Goal: Transaction & Acquisition: Purchase product/service

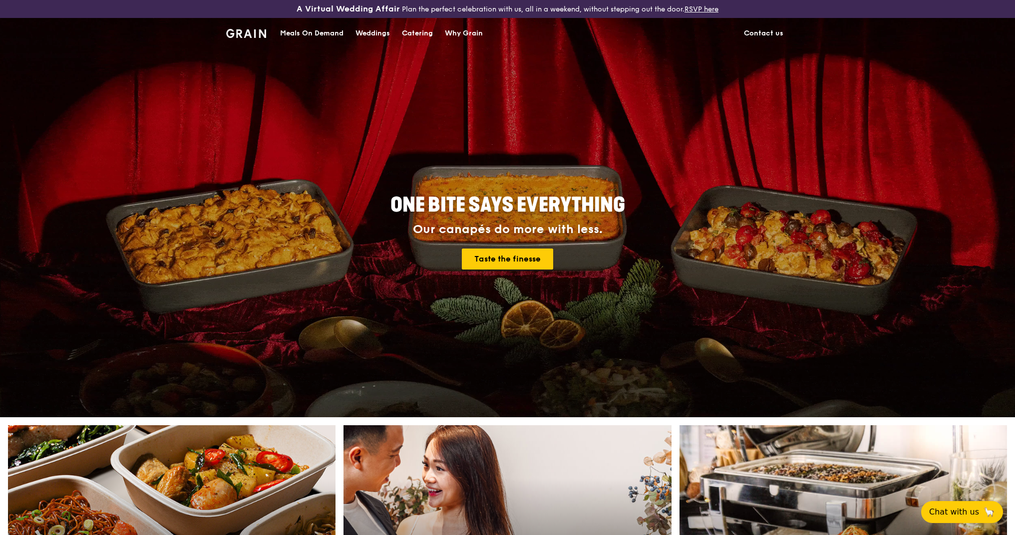
click at [418, 29] on div "Catering" at bounding box center [417, 33] width 31 height 30
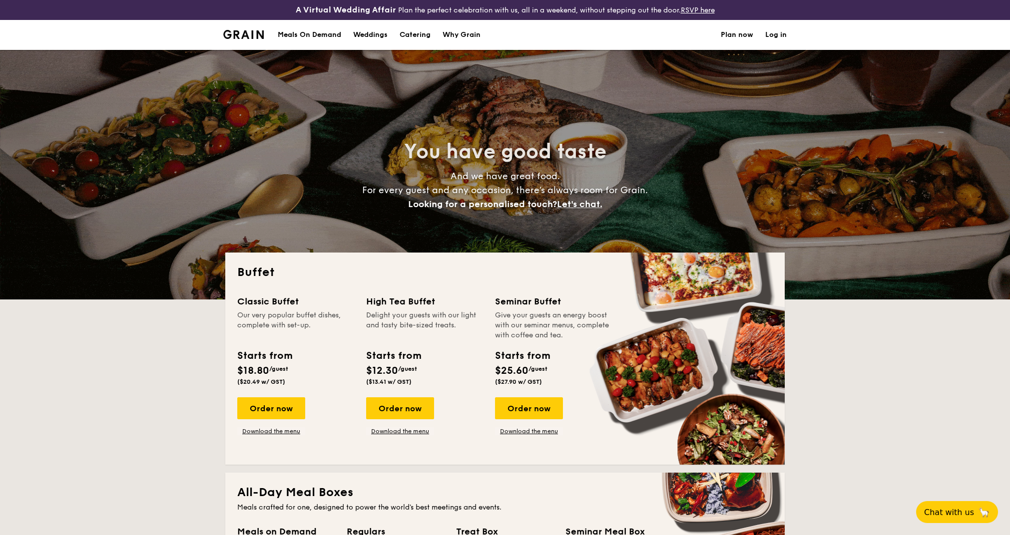
select select
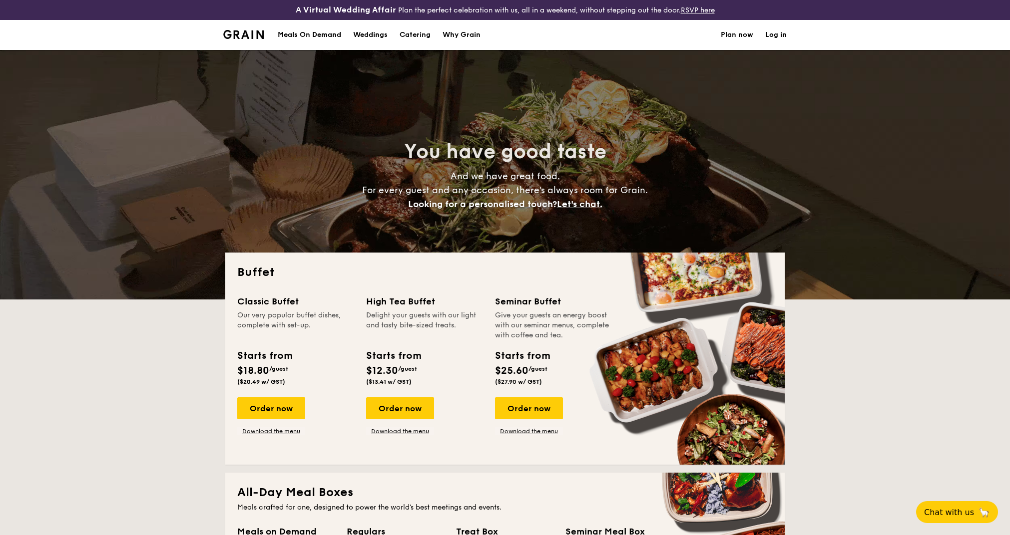
scroll to position [66, 0]
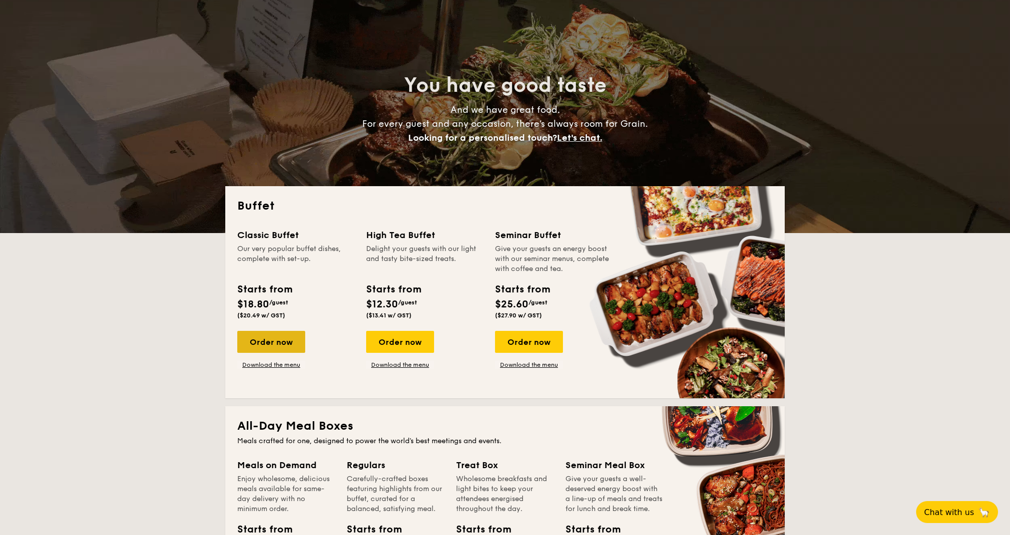
click at [275, 346] on div "Order now" at bounding box center [271, 342] width 68 height 22
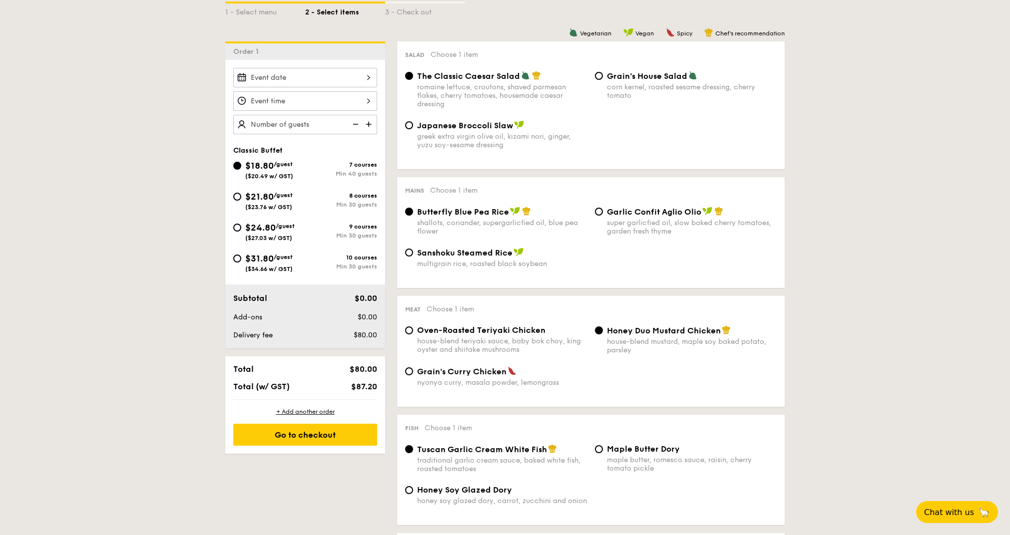
scroll to position [265, 0]
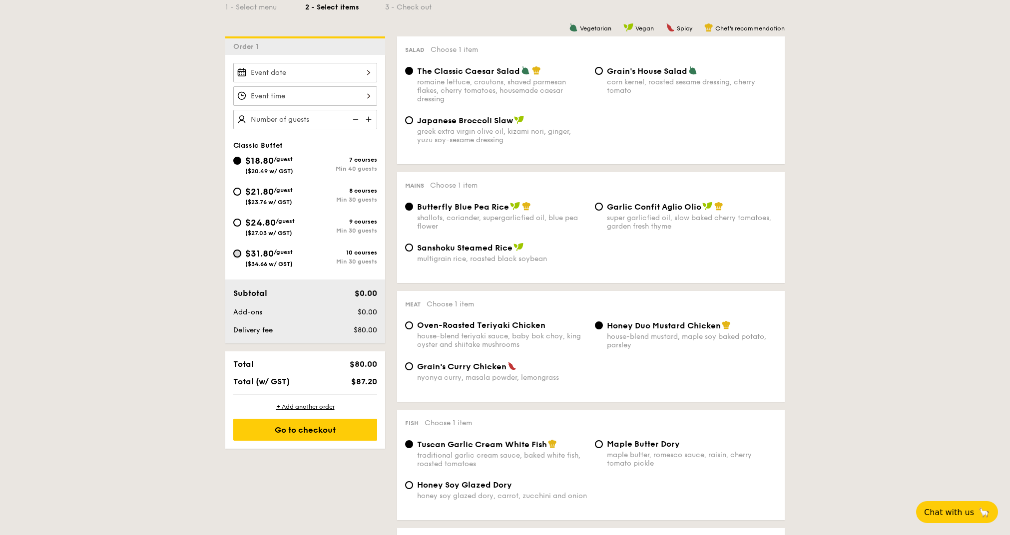
click at [237, 255] on input "$31.80 /guest ($34.66 w/ GST) 10 courses Min 30 guests" at bounding box center [237, 254] width 8 height 8
radio input "true"
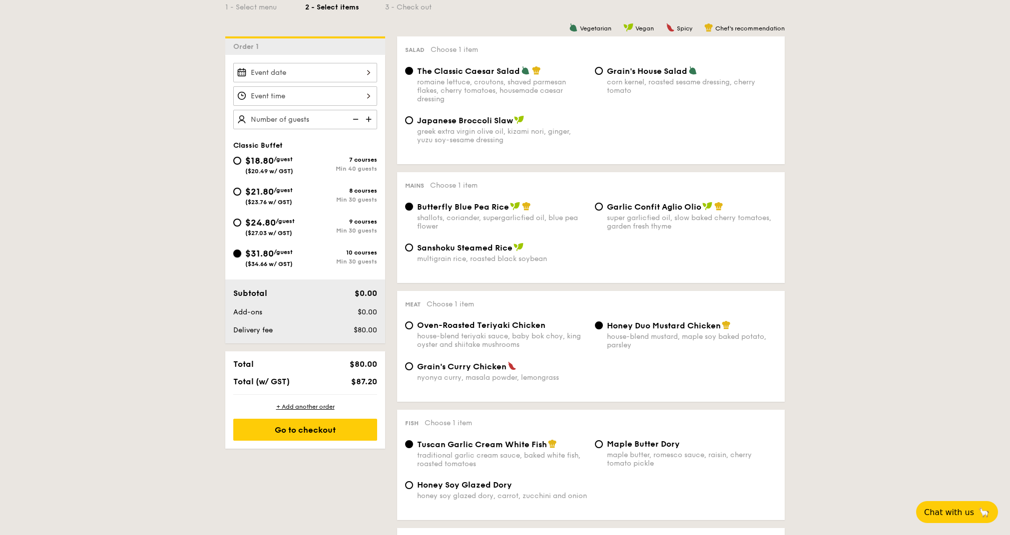
radio input "true"
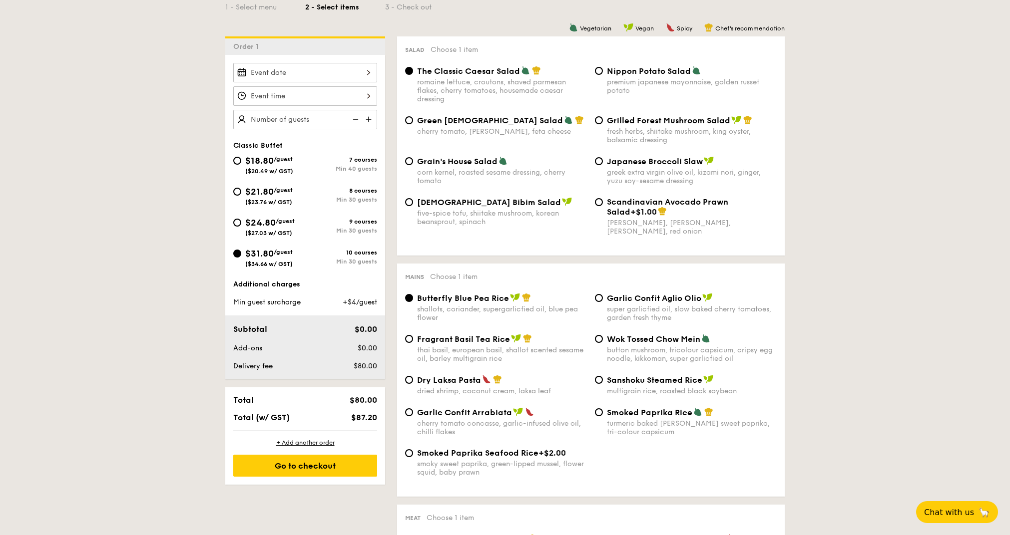
select select
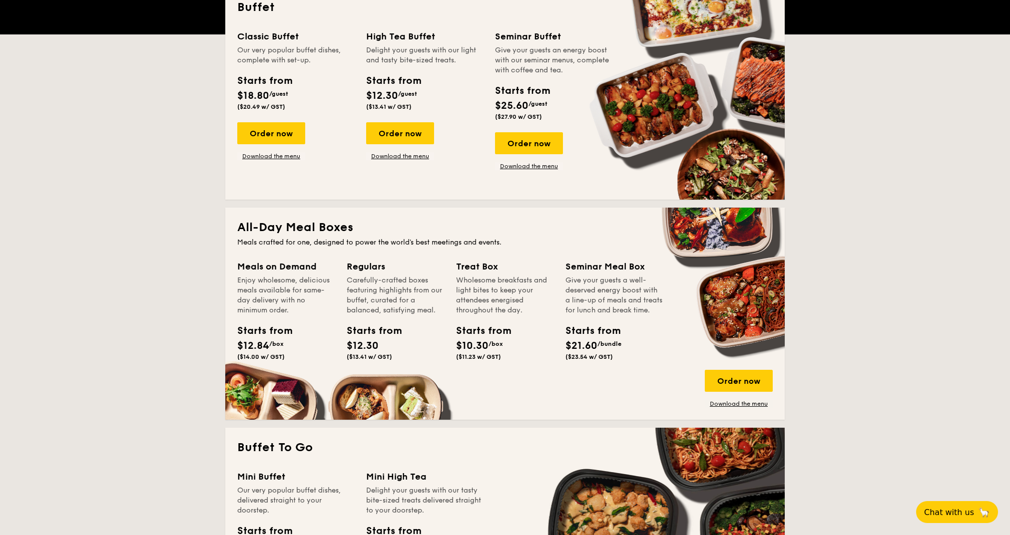
scroll to position [47, 0]
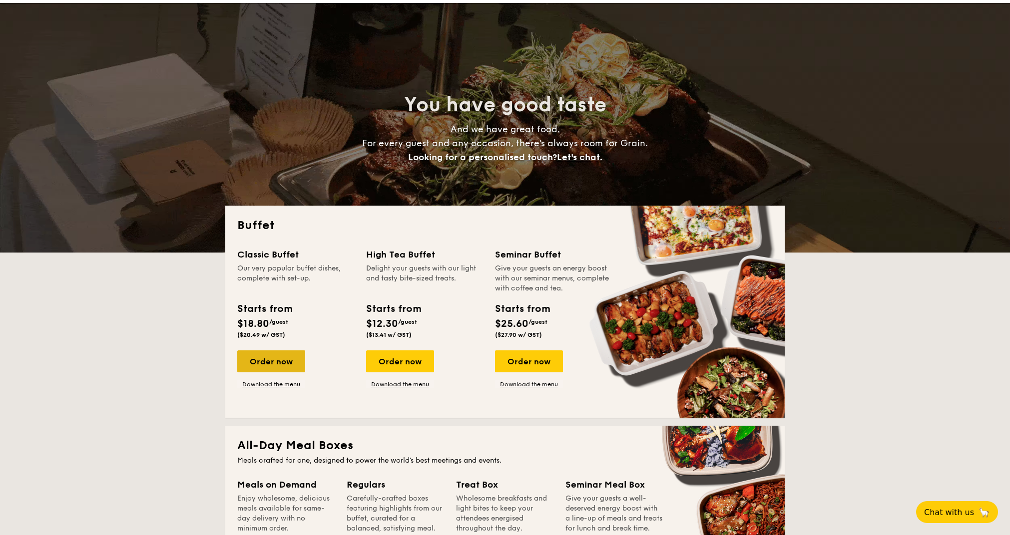
click at [275, 370] on div "Order now" at bounding box center [271, 362] width 68 height 22
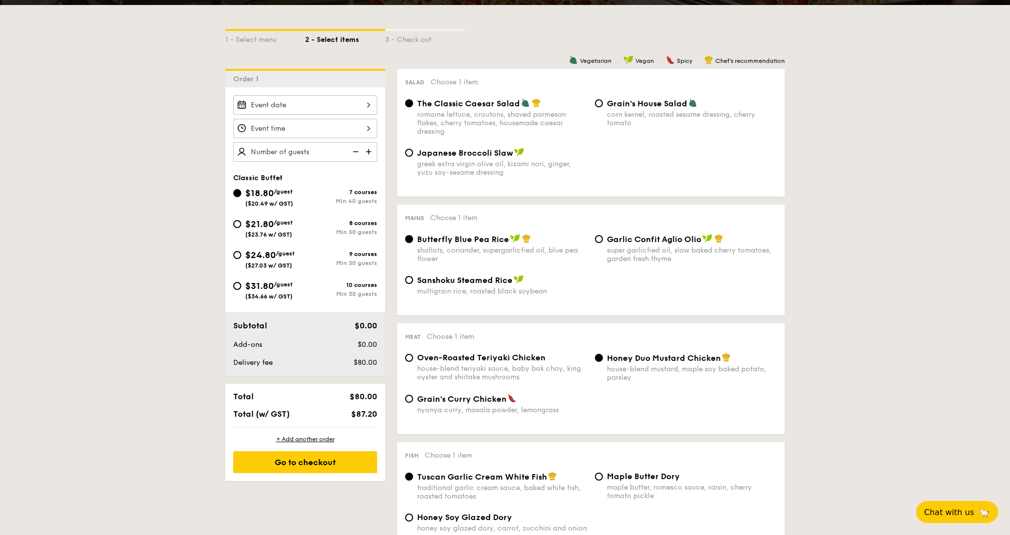
scroll to position [265, 0]
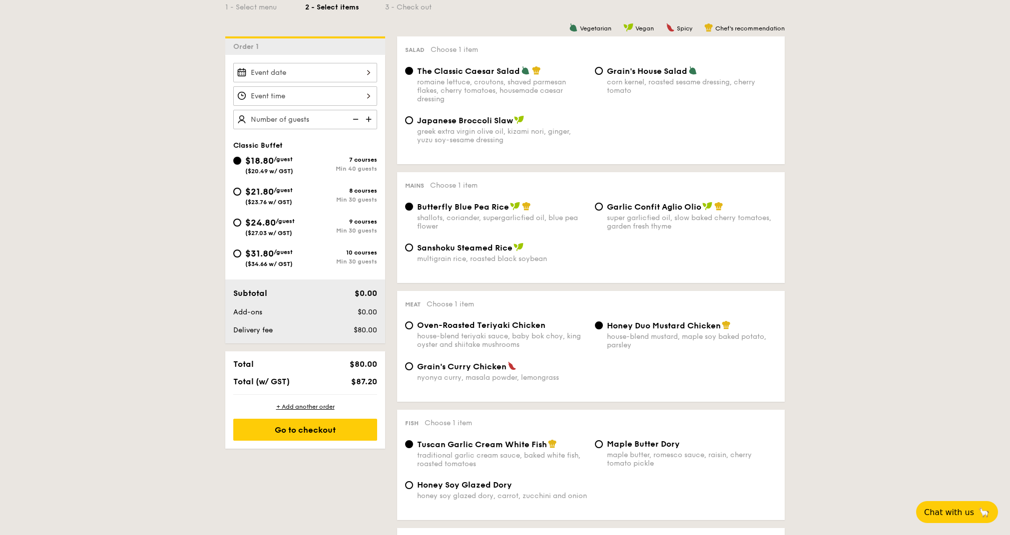
click at [243, 255] on div "$31.80 /guest ($34.66 w/ GST)" at bounding box center [269, 257] width 72 height 21
click at [241, 255] on input "$31.80 /guest ($34.66 w/ GST) 10 courses Min 30 guests" at bounding box center [237, 254] width 8 height 8
radio input "true"
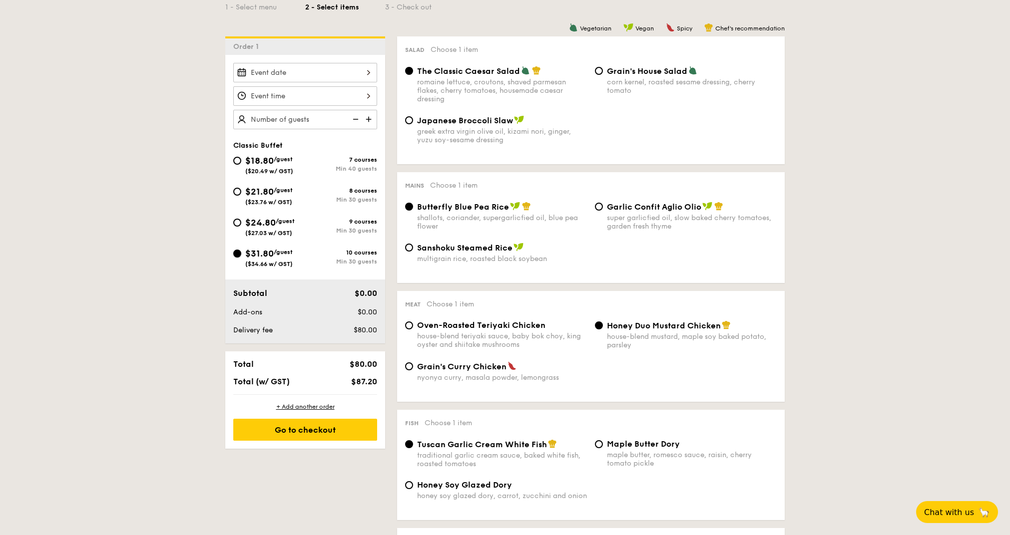
radio input "true"
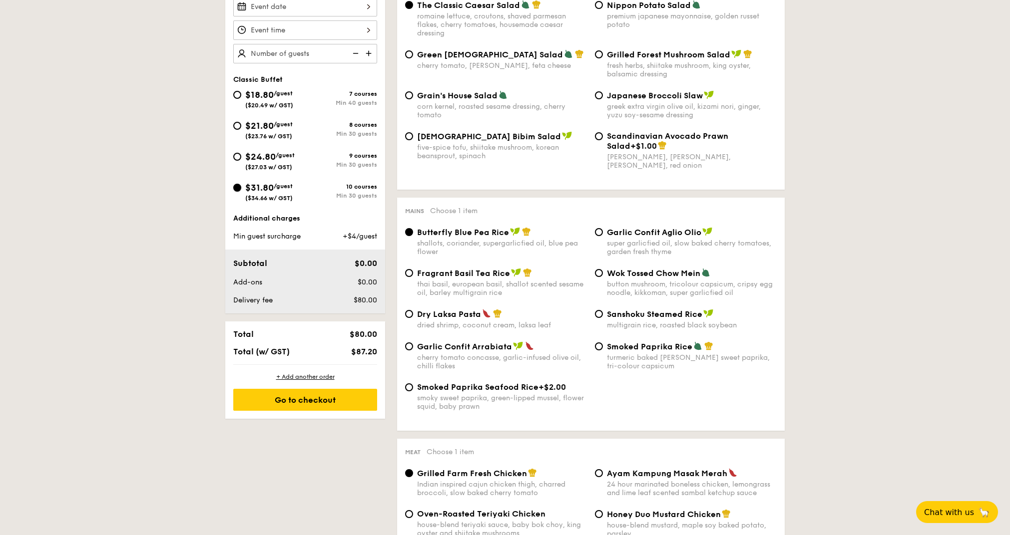
scroll to position [398, 0]
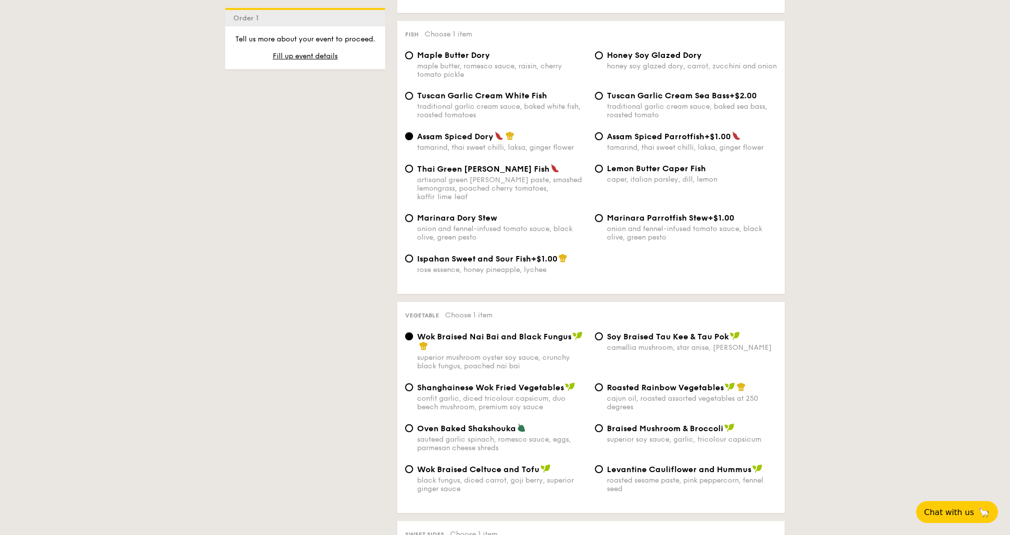
scroll to position [1127, 0]
